Goal: Information Seeking & Learning: Learn about a topic

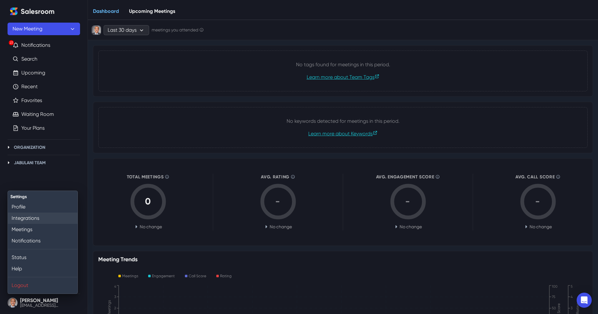
click at [31, 219] on link "Integrations" at bounding box center [43, 218] width 70 height 11
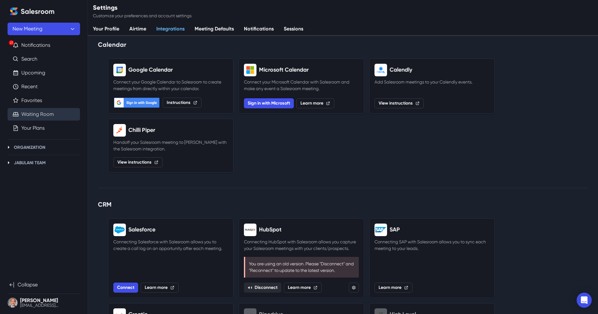
click at [28, 117] on link "Waiting Room" at bounding box center [37, 115] width 33 height 8
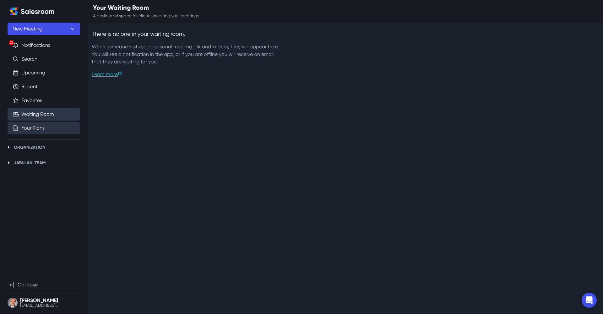
click at [45, 131] on link "Your Plans" at bounding box center [32, 128] width 23 height 8
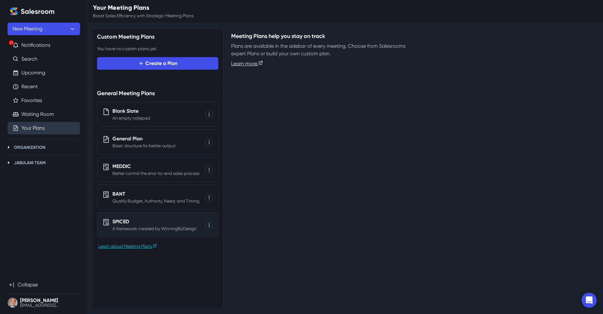
click at [143, 229] on p "A framework created by WinningByDesign" at bounding box center [154, 228] width 84 height 7
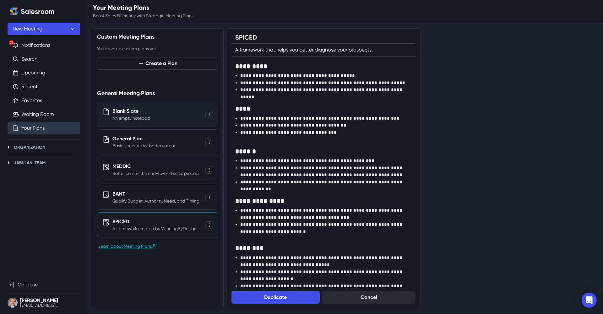
click at [139, 117] on p "An empty notepad" at bounding box center [131, 118] width 38 height 7
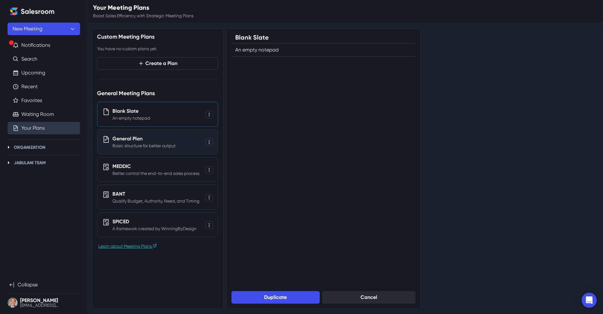
click at [138, 140] on p "General Plan" at bounding box center [143, 139] width 63 height 8
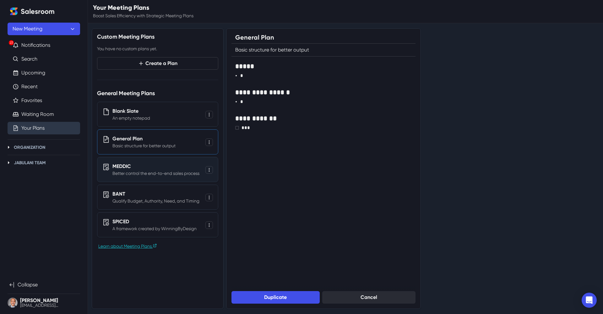
click at [144, 165] on p "MEDDIC" at bounding box center [155, 167] width 87 height 8
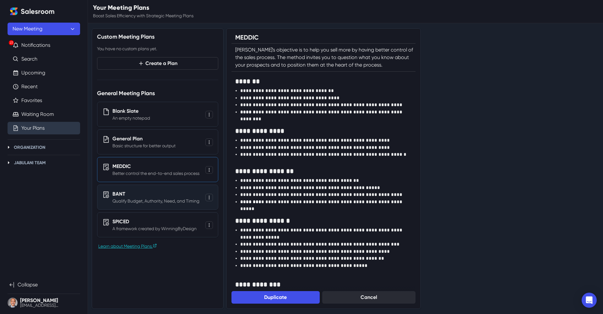
click at [136, 191] on p "BANT" at bounding box center [155, 194] width 87 height 8
type input "BANT"
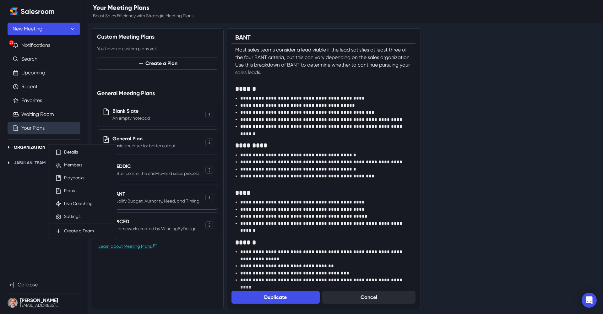
click at [30, 146] on p "Organization" at bounding box center [29, 147] width 31 height 7
click at [8, 148] on icon "Toggle Organization" at bounding box center [9, 147] width 2 height 3
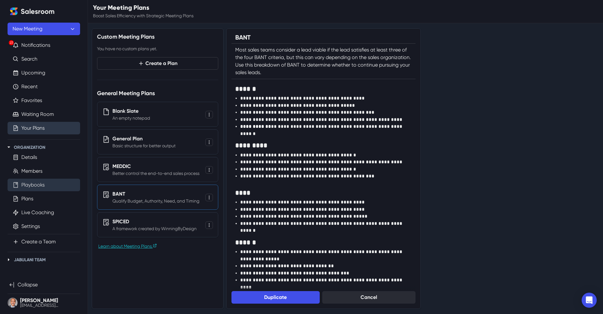
click at [31, 183] on link "Playbooks" at bounding box center [32, 185] width 23 height 8
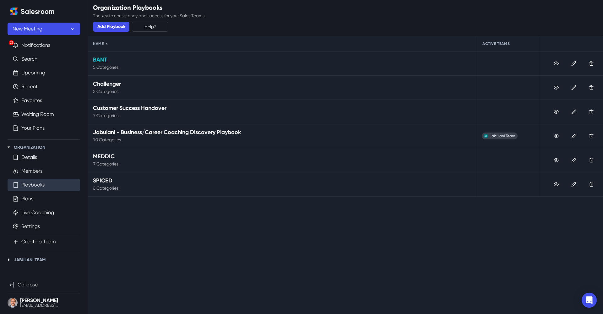
click at [101, 62] on p "BANT" at bounding box center [282, 60] width 379 height 6
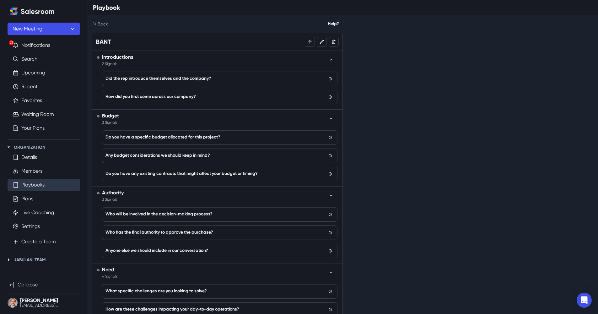
click at [15, 12] on icon "Home" at bounding box center [14, 12] width 8 height 8
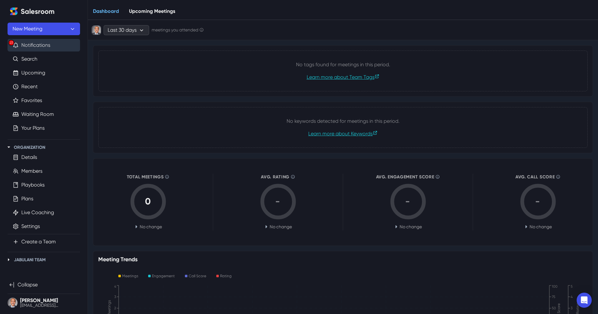
click at [32, 46] on button "23 Notifications" at bounding box center [44, 45] width 73 height 13
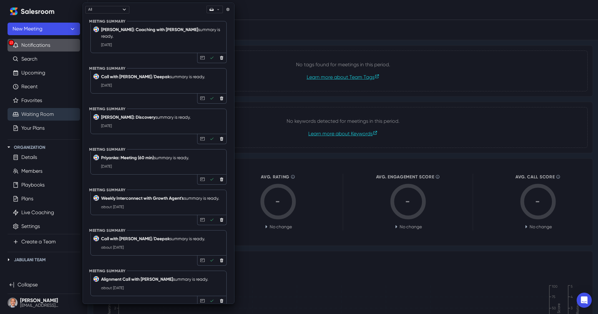
click at [31, 113] on link "Waiting Room" at bounding box center [37, 115] width 33 height 8
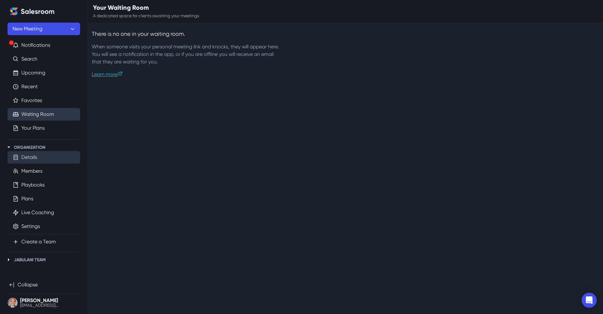
click at [31, 157] on link "Details" at bounding box center [29, 158] width 16 height 8
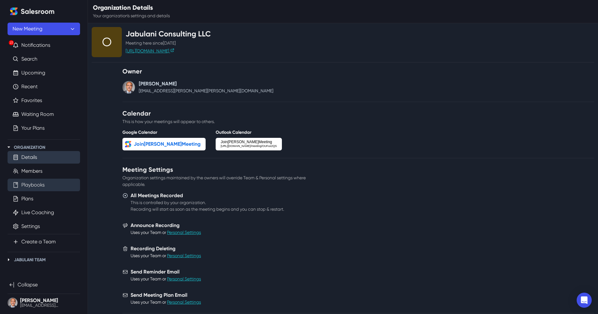
click at [34, 184] on link "Playbooks" at bounding box center [32, 185] width 23 height 8
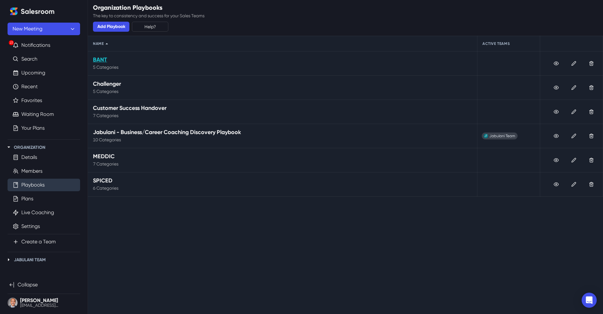
click at [97, 60] on p "BANT" at bounding box center [282, 60] width 379 height 6
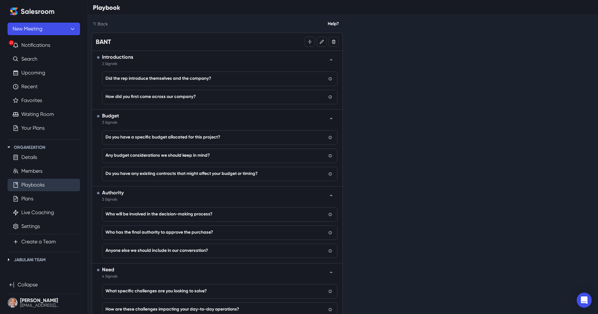
scroll to position [105, 0]
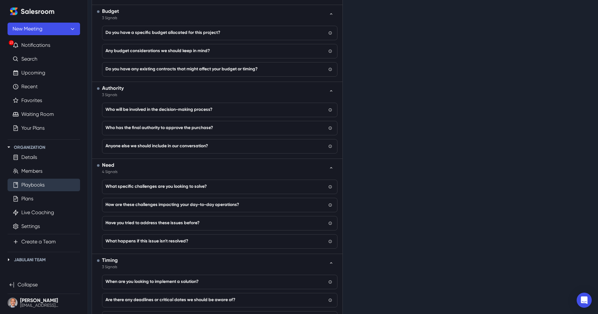
click at [45, 184] on link "Playbooks" at bounding box center [32, 185] width 23 height 8
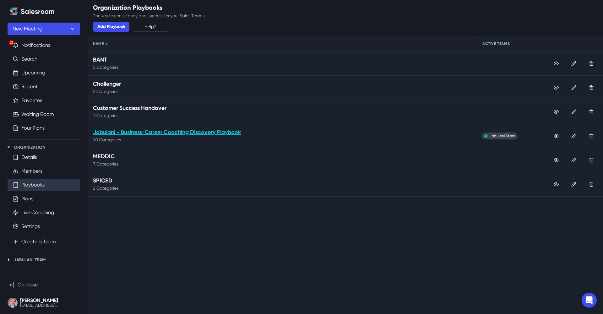
click at [190, 132] on p "Jabulani - Business/Career Coaching Discovery Playbook" at bounding box center [282, 132] width 379 height 6
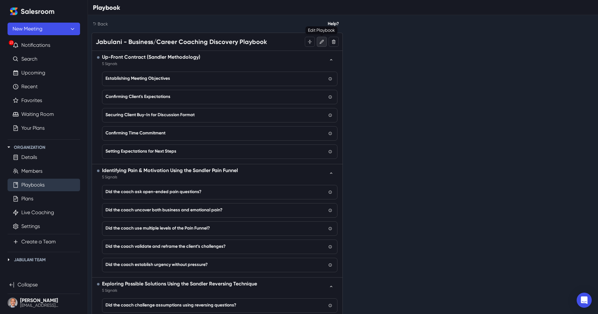
click at [287, 45] on link "Edit" at bounding box center [322, 42] width 10 height 10
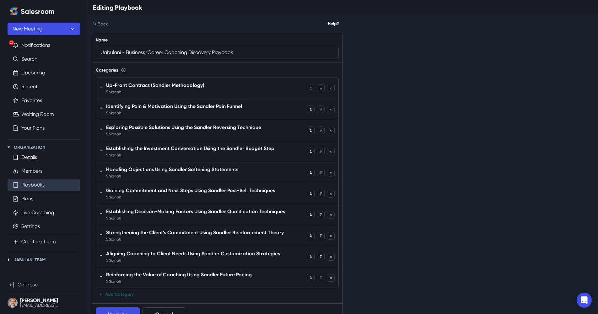
click at [167, 86] on p "Up-Front Contract (Sandler Methodology)" at bounding box center [205, 86] width 198 height 8
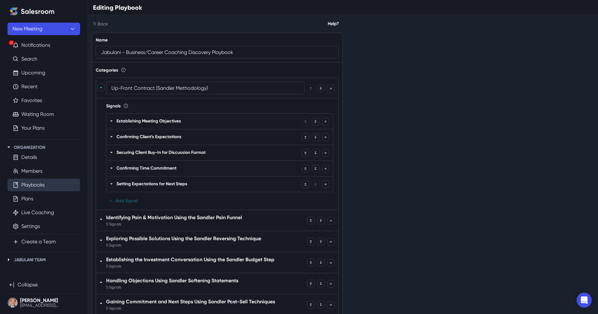
click at [202, 121] on p "Establishing Meeting Objectives" at bounding box center [207, 121] width 183 height 7
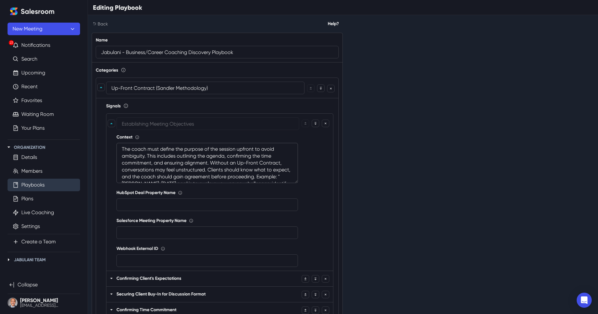
scroll to position [21, 0]
click at [103, 88] on button "Collapse" at bounding box center [101, 88] width 8 height 8
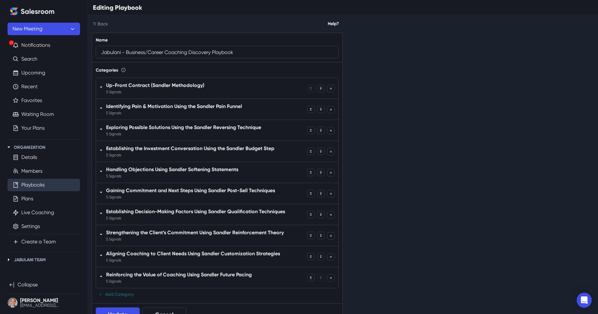
click at [177, 171] on p "Handling Objections Using Sandler Softening Statements" at bounding box center [205, 170] width 198 height 8
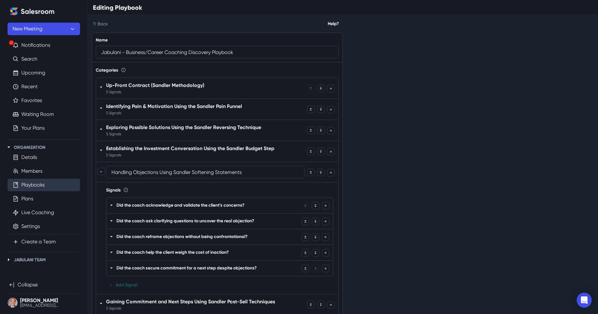
click at [242, 206] on p "Did the coach acknowledge and validate the client’s concerns?" at bounding box center [207, 205] width 183 height 7
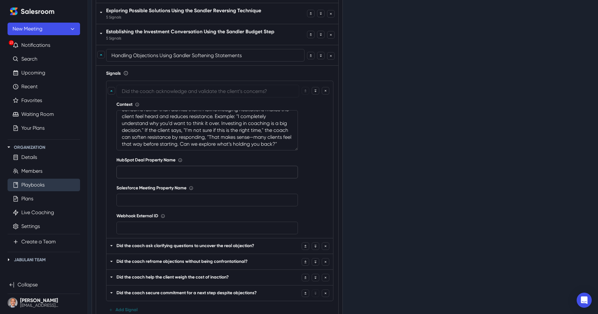
scroll to position [209, 0]
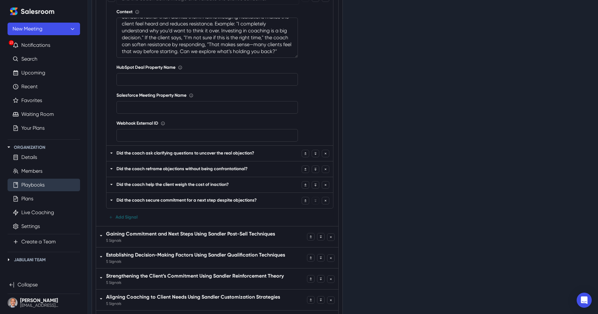
click at [196, 155] on p "Did the coach ask clarifying questions to uncover the real objection?" at bounding box center [207, 153] width 183 height 7
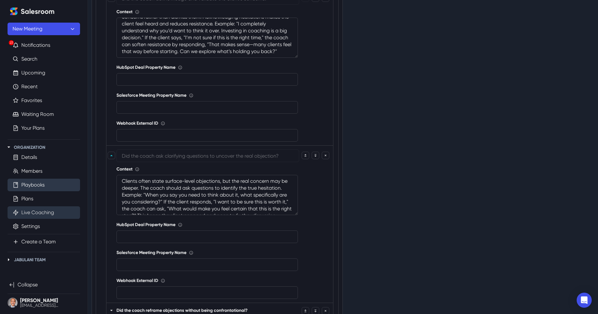
click at [43, 214] on link "Live Coaching" at bounding box center [37, 213] width 33 height 8
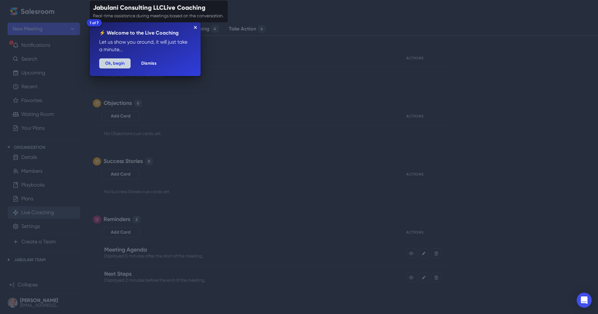
click at [119, 64] on button "Ok, begin" at bounding box center [114, 63] width 31 height 10
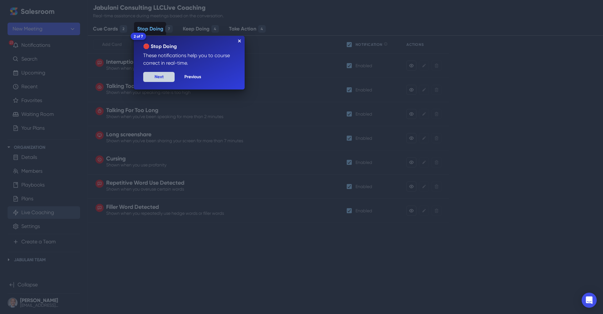
click at [169, 76] on button "Next" at bounding box center [158, 77] width 31 height 10
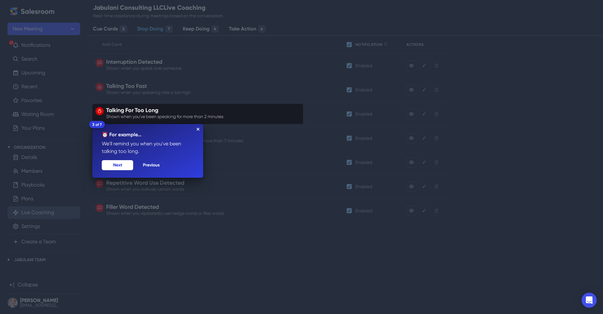
click at [197, 130] on icon "Close Tour" at bounding box center [198, 129] width 3 height 3
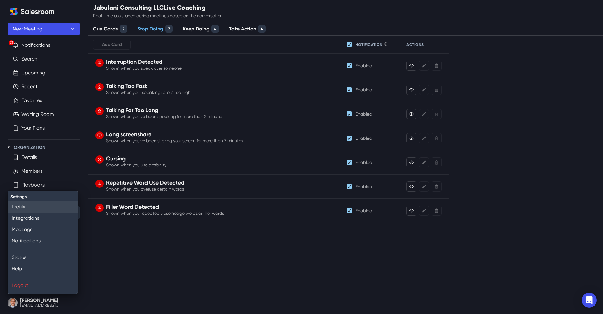
click at [28, 208] on link "Profile" at bounding box center [43, 206] width 70 height 11
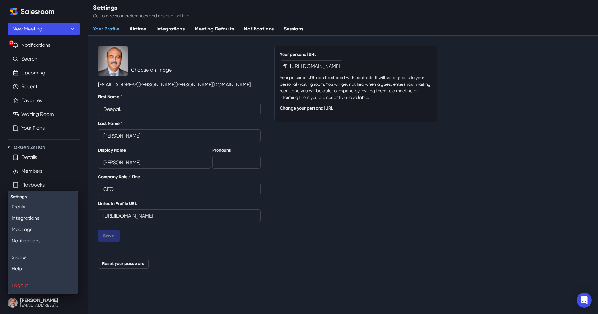
click at [30, 302] on button "[PERSON_NAME] [EMAIL_ADDRESS][PERSON_NAME][PERSON_NAME][DOMAIN_NAME]" at bounding box center [44, 302] width 73 height 13
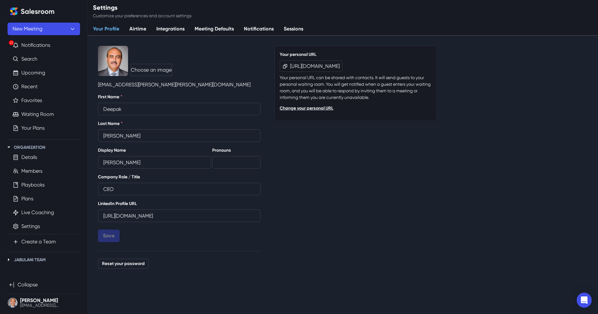
click at [30, 299] on button "[PERSON_NAME] [EMAIL_ADDRESS][PERSON_NAME][PERSON_NAME][DOMAIN_NAME]" at bounding box center [44, 302] width 73 height 13
click at [34, 299] on button "[PERSON_NAME] [EMAIL_ADDRESS][PERSON_NAME][PERSON_NAME][DOMAIN_NAME]" at bounding box center [44, 302] width 73 height 13
click at [37, 303] on button "[PERSON_NAME] [EMAIL_ADDRESS][PERSON_NAME][PERSON_NAME][DOMAIN_NAME]" at bounding box center [44, 302] width 73 height 13
click at [68, 303] on button "[PERSON_NAME] [EMAIL_ADDRESS][PERSON_NAME][PERSON_NAME][DOMAIN_NAME]" at bounding box center [44, 302] width 73 height 13
click at [52, 303] on button "[PERSON_NAME] [EMAIL_ADDRESS][PERSON_NAME][PERSON_NAME][DOMAIN_NAME]" at bounding box center [44, 302] width 73 height 13
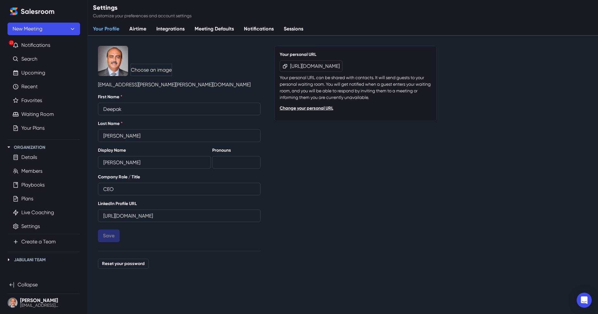
click at [31, 301] on button "[PERSON_NAME] [EMAIL_ADDRESS][PERSON_NAME][PERSON_NAME][DOMAIN_NAME]" at bounding box center [44, 302] width 73 height 13
click at [29, 259] on p "Jabulani Team" at bounding box center [30, 259] width 32 height 7
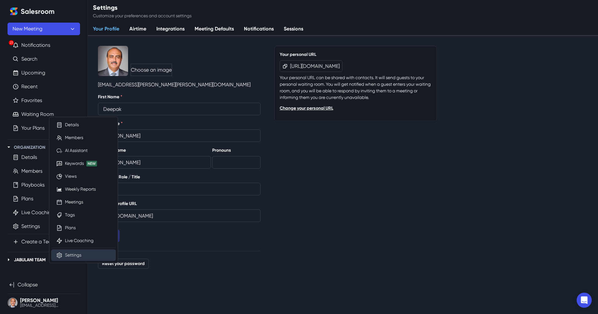
click at [78, 254] on link "Settings" at bounding box center [73, 255] width 16 height 7
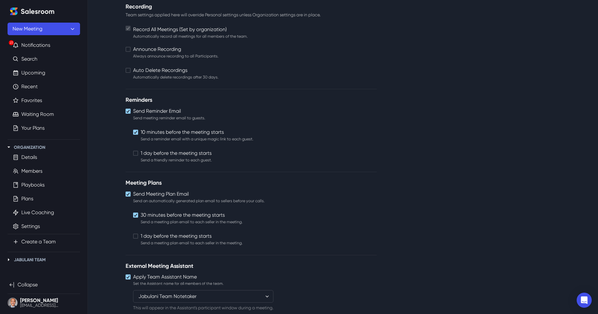
scroll to position [244, 0]
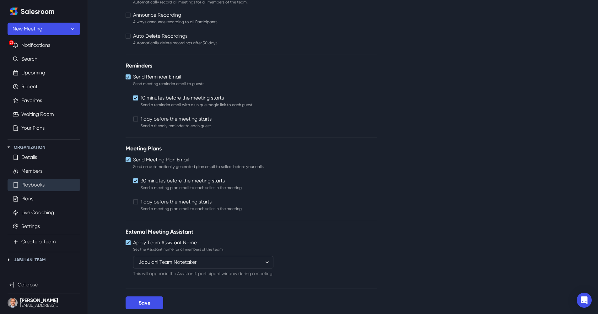
click at [37, 185] on link "Playbooks" at bounding box center [32, 185] width 23 height 8
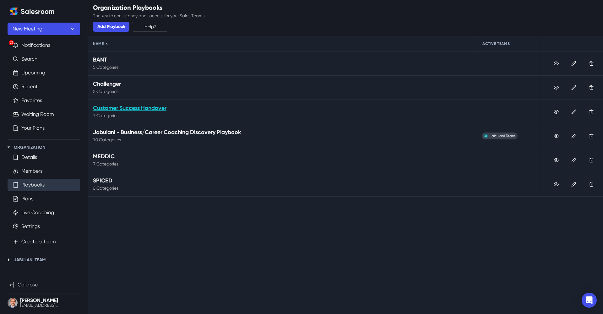
click at [129, 108] on p "Customer Success Handover" at bounding box center [282, 108] width 379 height 6
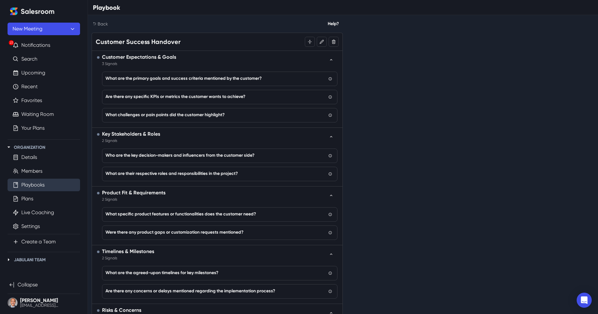
click at [34, 185] on link "Playbooks" at bounding box center [32, 185] width 23 height 8
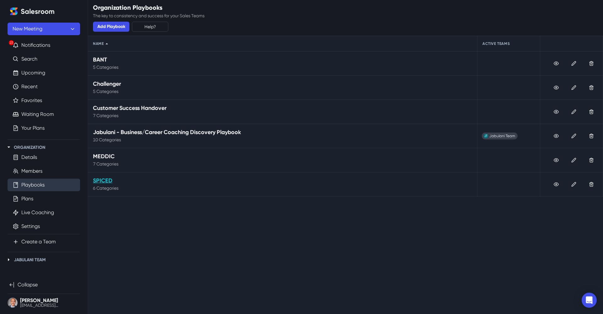
click at [99, 180] on p "SPICED" at bounding box center [282, 180] width 379 height 6
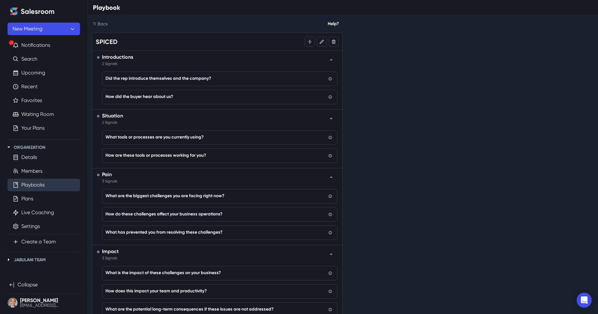
click at [45, 184] on link "Playbooks" at bounding box center [32, 185] width 23 height 8
